Goal: Check status

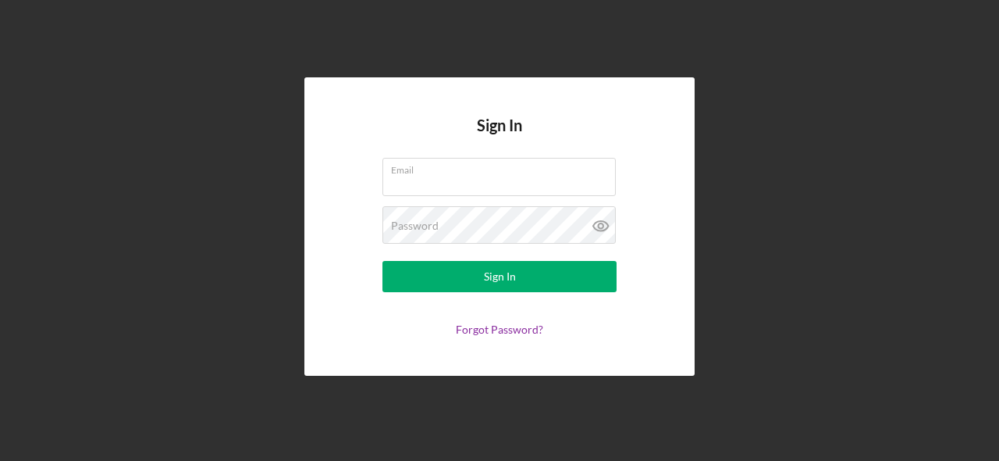
type input "[EMAIL_ADDRESS][DOMAIN_NAME]"
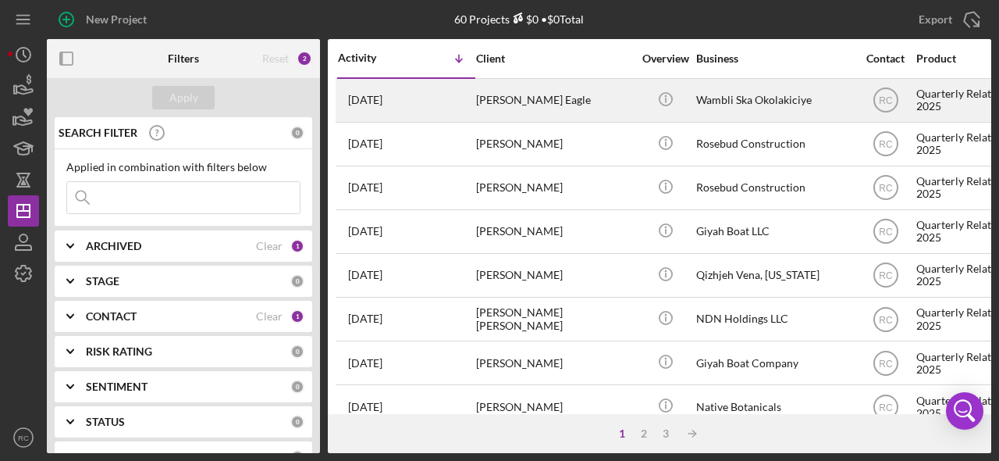
click at [594, 97] on div "[PERSON_NAME] Eagle" at bounding box center [554, 100] width 156 height 41
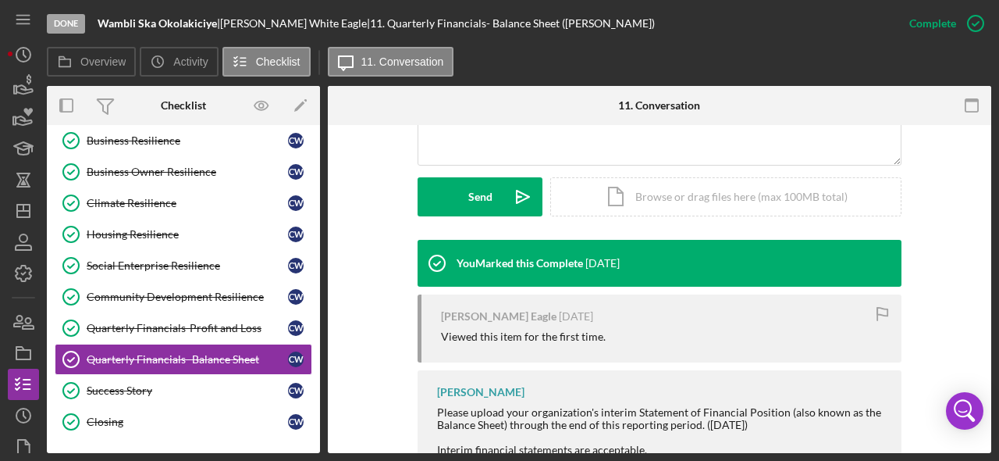
scroll to position [404, 0]
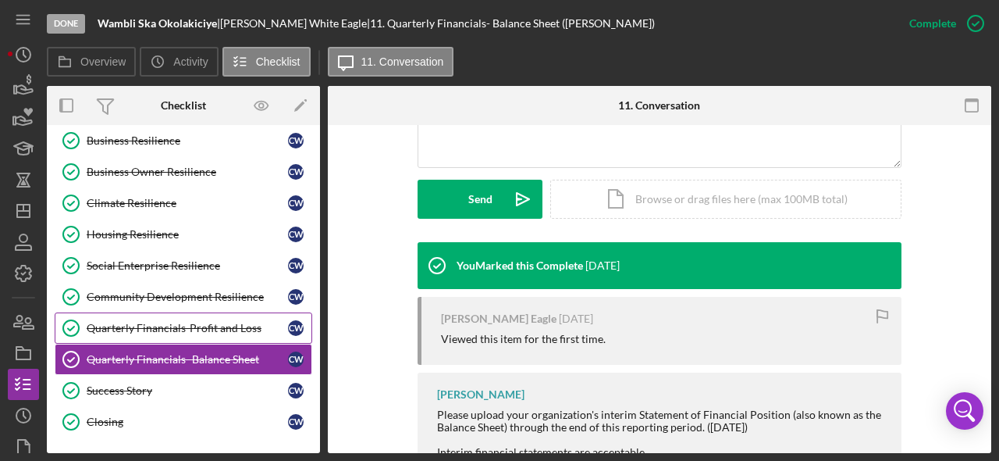
click at [212, 324] on div "Quarterly Financials-Profit and Loss" at bounding box center [187, 328] width 201 height 12
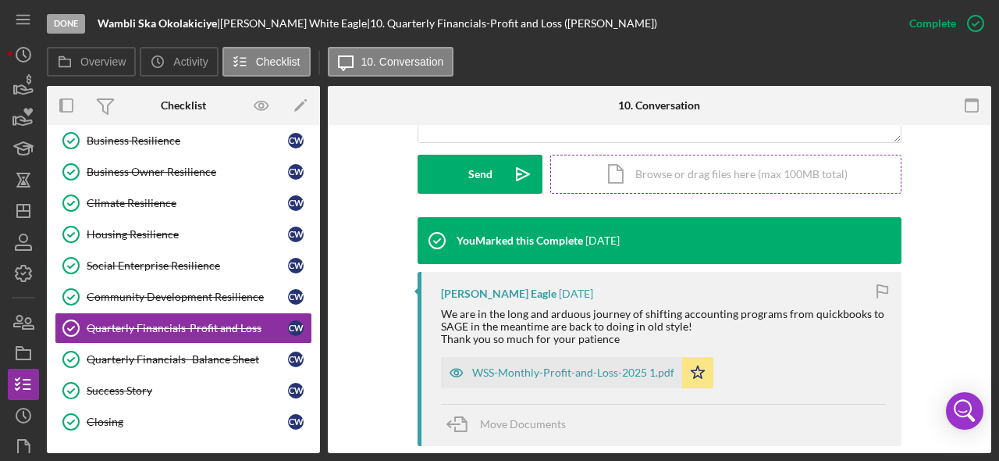
scroll to position [428, 0]
